Goal: Information Seeking & Learning: Learn about a topic

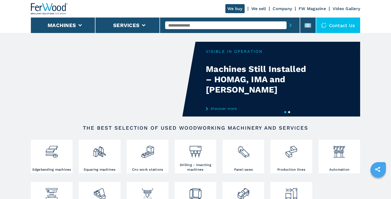
click at [188, 26] on input "text" at bounding box center [225, 25] width 121 height 8
click at [287, 19] on button "submit-button" at bounding box center [291, 25] width 8 height 12
click at [292, 25] on button "submit-button" at bounding box center [291, 25] width 8 height 12
click at [195, 27] on input "*********" at bounding box center [225, 25] width 121 height 8
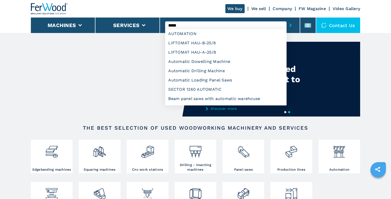
type input "*****"
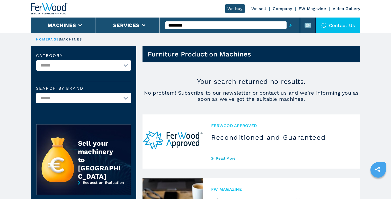
click at [61, 7] on img at bounding box center [49, 8] width 37 height 11
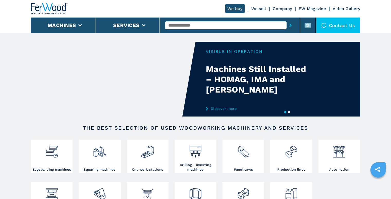
click at [215, 27] on input "text" at bounding box center [225, 25] width 121 height 8
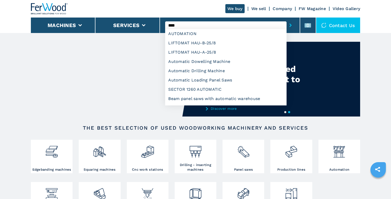
click at [287, 19] on button "submit-button" at bounding box center [291, 25] width 8 height 12
type input "*"
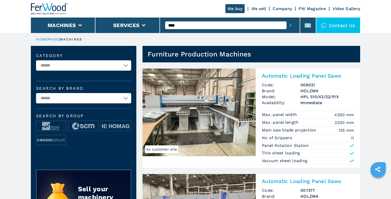
click at [103, 67] on select "**********" at bounding box center [83, 65] width 95 height 10
click at [89, 68] on select "**********" at bounding box center [83, 65] width 95 height 10
click at [86, 98] on select "**********" at bounding box center [83, 98] width 95 height 10
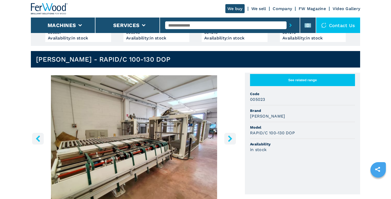
scroll to position [143, 0]
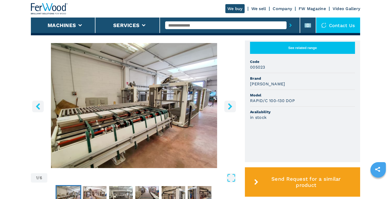
click at [233, 105] on icon "right-button" at bounding box center [230, 106] width 6 height 6
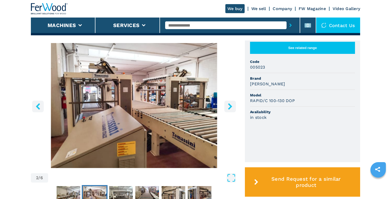
click at [229, 107] on icon "right-button" at bounding box center [230, 106] width 6 height 6
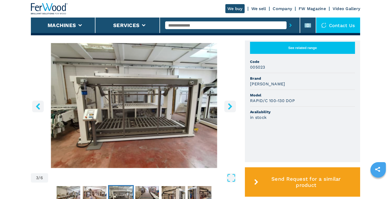
click at [229, 107] on icon "right-button" at bounding box center [230, 106] width 6 height 6
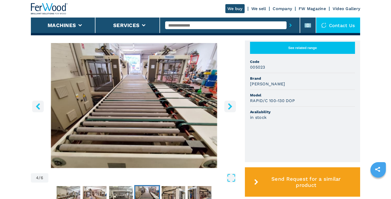
drag, startPoint x: 35, startPoint y: 99, endPoint x: 36, endPoint y: 103, distance: 5.0
click at [35, 99] on img "Go to Slide 4" at bounding box center [134, 105] width 206 height 125
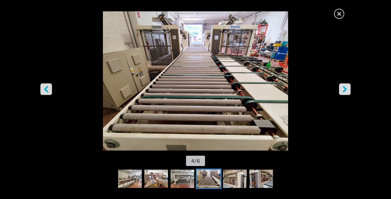
click at [47, 90] on icon "left-button" at bounding box center [46, 89] width 6 height 6
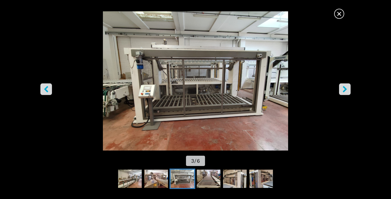
click at [47, 90] on icon "left-button" at bounding box center [46, 89] width 6 height 6
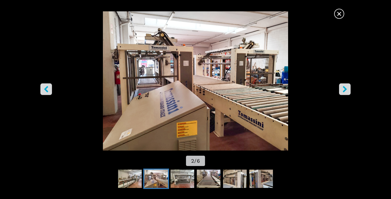
click at [47, 90] on icon "left-button" at bounding box center [46, 89] width 6 height 6
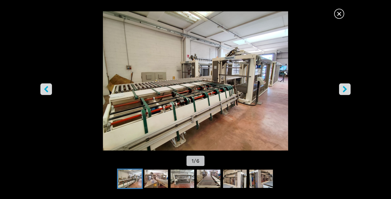
click at [342, 90] on icon "right-button" at bounding box center [345, 89] width 6 height 6
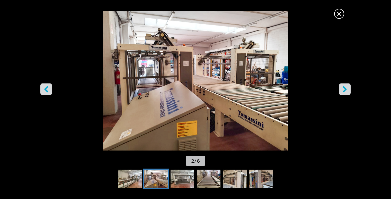
click at [210, 99] on img "Go to Slide 2" at bounding box center [196, 80] width 352 height 139
click at [344, 93] on button "right-button" at bounding box center [345, 89] width 12 height 12
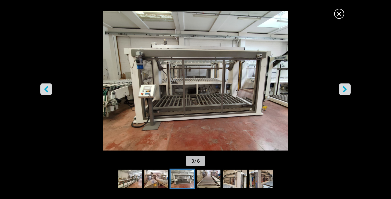
click at [344, 92] on icon "right-button" at bounding box center [345, 89] width 6 height 6
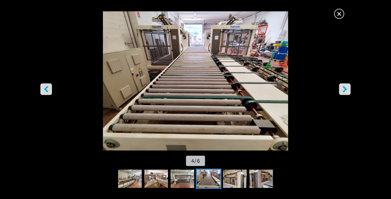
click at [344, 88] on icon "right-button" at bounding box center [345, 89] width 6 height 6
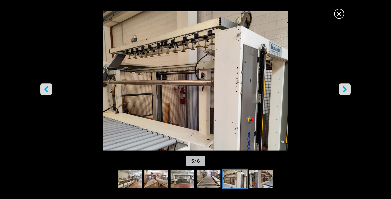
click at [344, 88] on icon "right-button" at bounding box center [345, 89] width 4 height 6
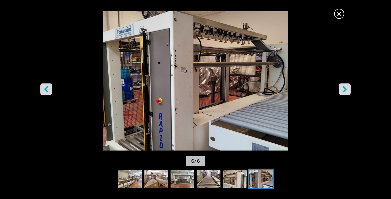
click at [344, 88] on icon "right-button" at bounding box center [345, 89] width 4 height 6
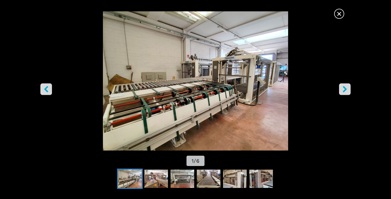
click at [340, 14] on span "×" at bounding box center [339, 12] width 9 height 9
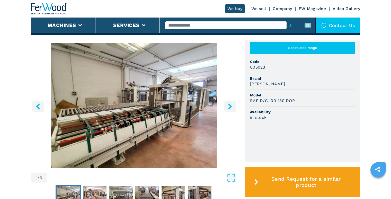
click at [89, 110] on img "Go to Slide 1" at bounding box center [134, 105] width 206 height 125
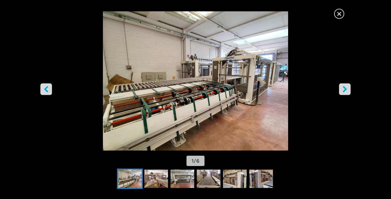
click at [225, 98] on img "Go to Slide 1" at bounding box center [196, 80] width 352 height 139
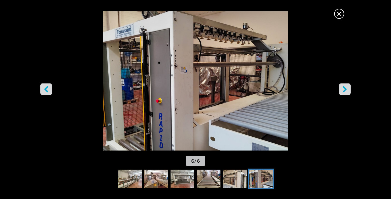
click at [46, 89] on icon "left-button" at bounding box center [46, 89] width 4 height 6
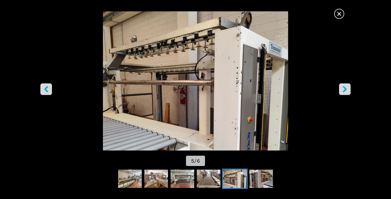
click at [343, 90] on icon "right-button" at bounding box center [345, 89] width 6 height 6
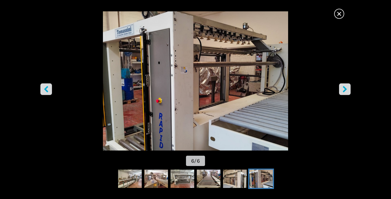
click at [344, 88] on icon "right-button" at bounding box center [345, 89] width 6 height 6
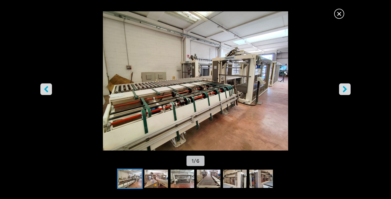
click at [338, 12] on span "×" at bounding box center [339, 12] width 9 height 9
